Goal: Task Accomplishment & Management: Complete application form

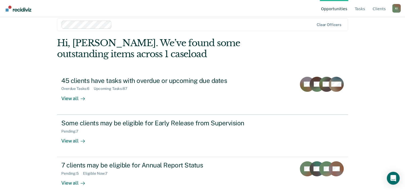
scroll to position [16, 0]
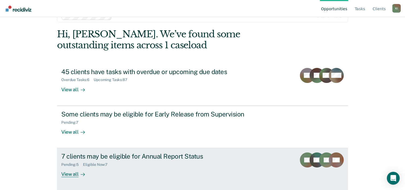
click at [122, 155] on div "7 clients may be eligible for Annual Report Status" at bounding box center [155, 156] width 188 height 8
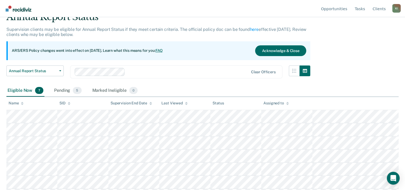
scroll to position [37, 0]
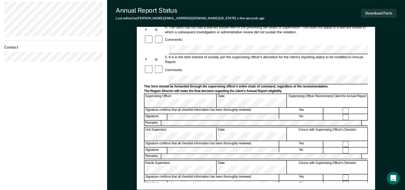
scroll to position [166, 0]
drag, startPoint x: 388, startPoint y: 102, endPoint x: 387, endPoint y: 45, distance: 56.8
click at [387, 45] on div "Annual Reporting Checklist, Recommendation, and Determination Form Clients who …" at bounding box center [256, 49] width 298 height 364
click at [283, 174] on div "Yes" at bounding box center [302, 177] width 44 height 6
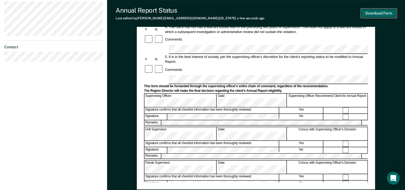
click at [373, 13] on button "Download Form" at bounding box center [378, 13] width 35 height 9
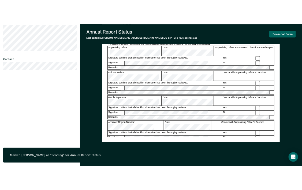
scroll to position [0, 0]
